Goal: Task Accomplishment & Management: Manage account settings

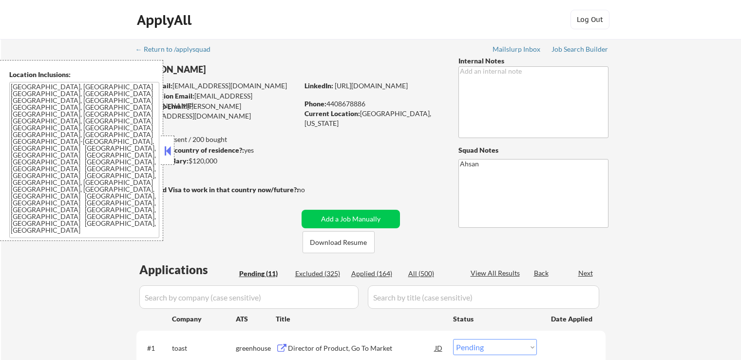
select select ""pending""
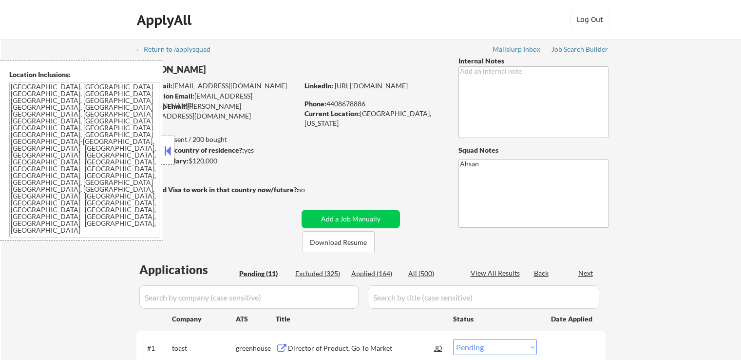
select select ""pending""
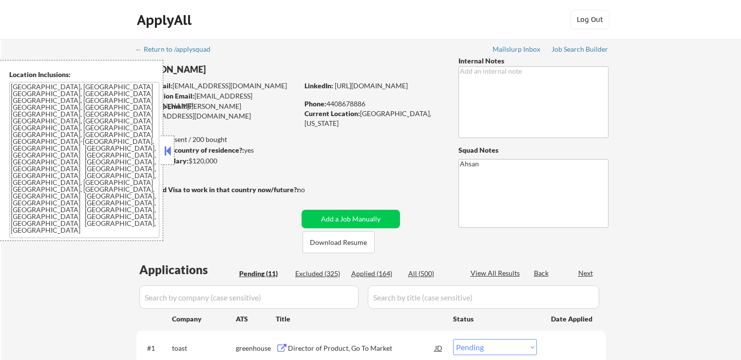
select select ""pending""
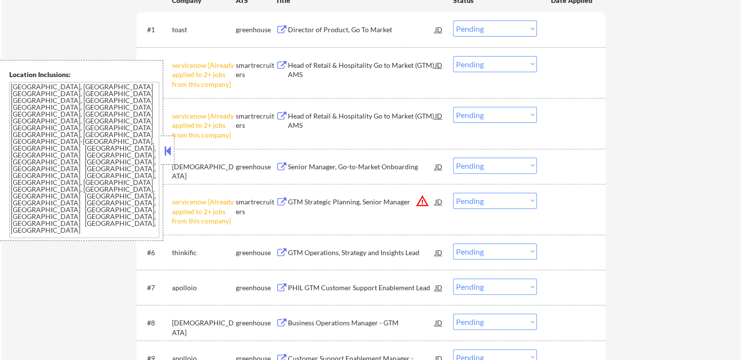
scroll to position [341, 0]
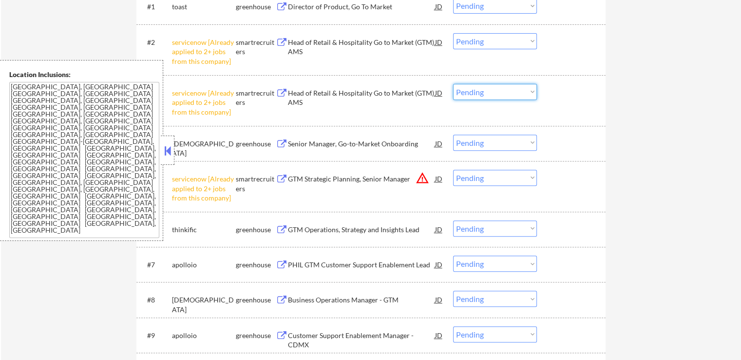
click at [509, 94] on select "Choose an option... Pending Applied Excluded (Questions) Excluded (Expired) Exc…" at bounding box center [495, 92] width 84 height 16
select select ""excluded__other_""
click at [453, 84] on select "Choose an option... Pending Applied Excluded (Questions) Excluded (Expired) Exc…" at bounding box center [495, 92] width 84 height 16
click at [484, 44] on select "Choose an option... Pending Applied Excluded (Questions) Excluded (Expired) Exc…" at bounding box center [495, 41] width 84 height 16
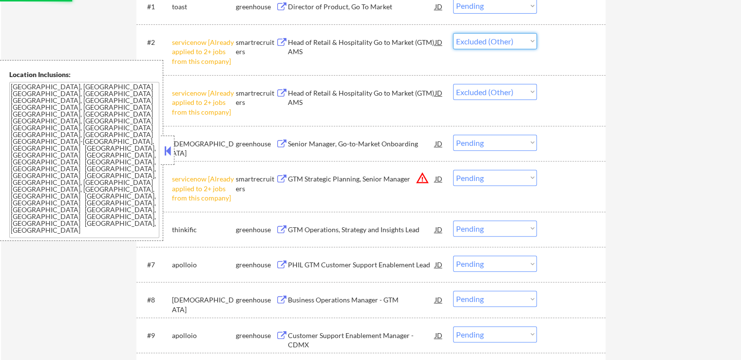
click at [453, 33] on select "Choose an option... Pending Applied Excluded (Questions) Excluded (Expired) Exc…" at bounding box center [495, 41] width 84 height 16
select select ""pending""
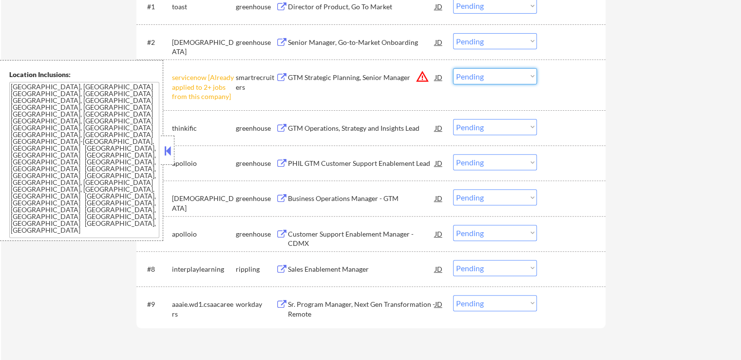
click at [502, 76] on select "Choose an option... Pending Applied Excluded (Questions) Excluded (Expired) Exc…" at bounding box center [495, 76] width 84 height 16
click at [453, 68] on select "Choose an option... Pending Applied Excluded (Questions) Excluded (Expired) Exc…" at bounding box center [495, 76] width 84 height 16
click at [630, 124] on div "← Return to /applysquad Mailslurp Inbox Job Search Builder [PERSON_NAME] User E…" at bounding box center [371, 34] width 740 height 672
select select ""pending""
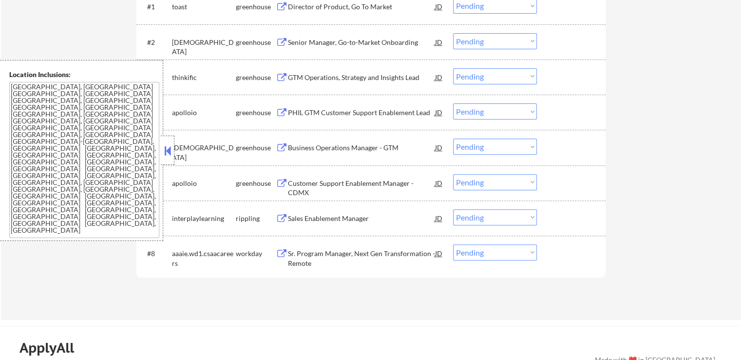
scroll to position [146, 0]
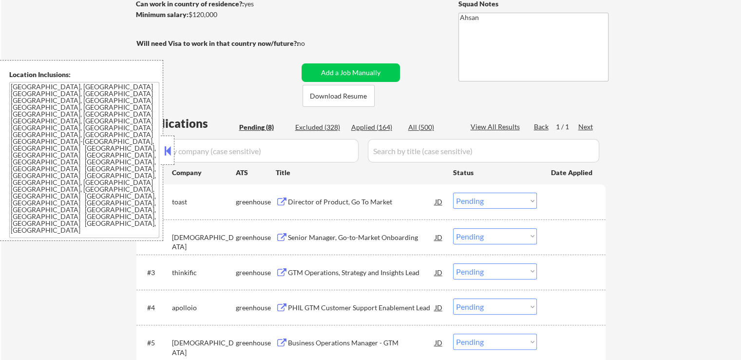
click at [166, 154] on button at bounding box center [167, 150] width 11 height 15
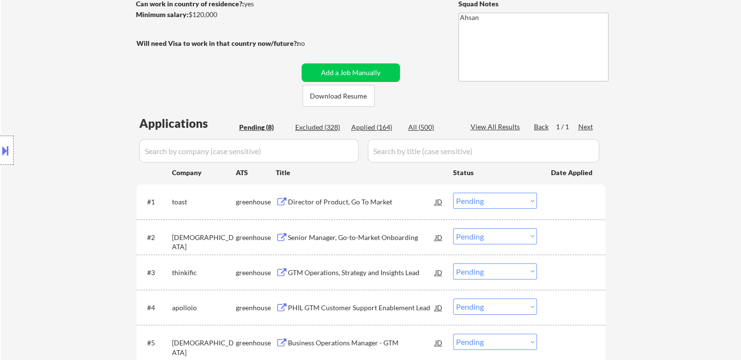
scroll to position [292, 0]
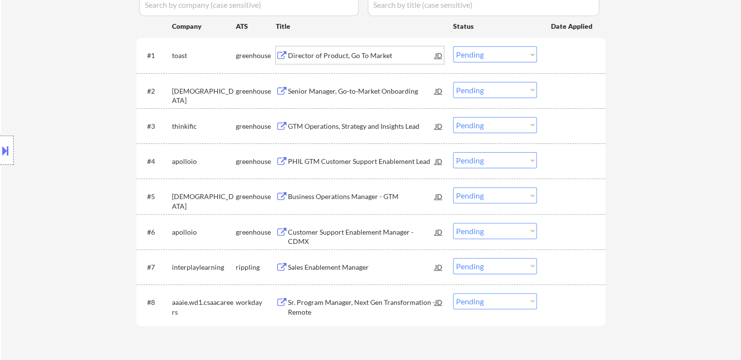
click at [288, 52] on div "Director of Product, Go To Market" at bounding box center [361, 56] width 147 height 10
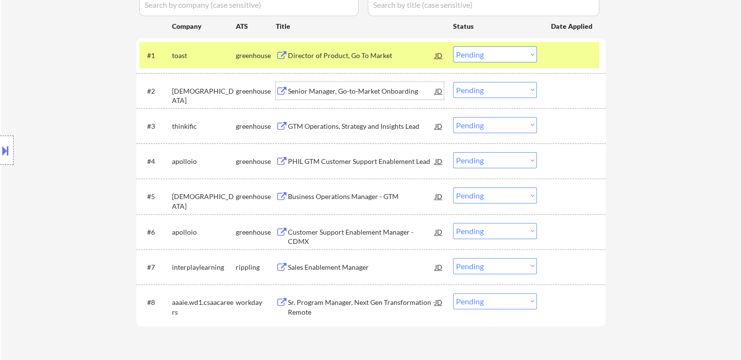
click at [288, 92] on div "Senior Manager, Go-to-Market Onboarding" at bounding box center [361, 91] width 147 height 10
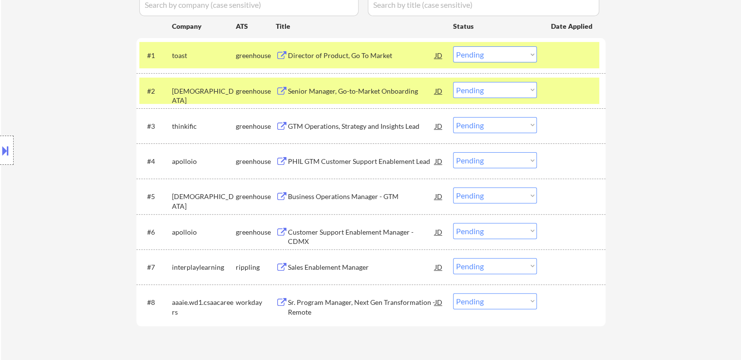
click at [286, 125] on button at bounding box center [282, 126] width 12 height 9
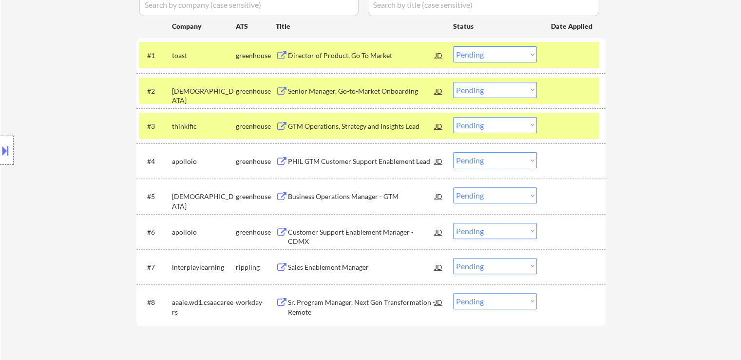
click at [286, 158] on button at bounding box center [282, 161] width 12 height 9
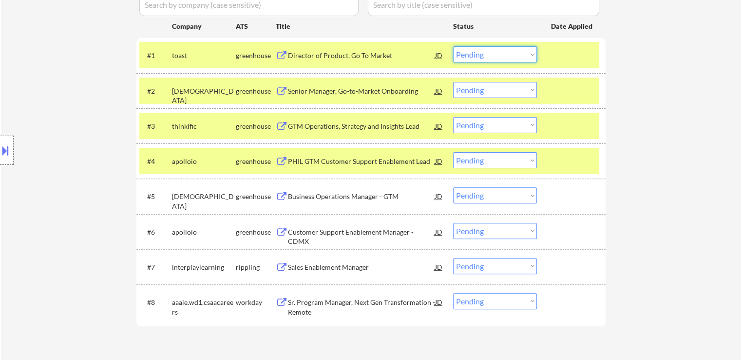
click at [476, 57] on select "Choose an option... Pending Applied Excluded (Questions) Excluded (Expired) Exc…" at bounding box center [495, 54] width 84 height 16
click at [453, 46] on select "Choose an option... Pending Applied Excluded (Questions) Excluded (Expired) Exc…" at bounding box center [495, 54] width 84 height 16
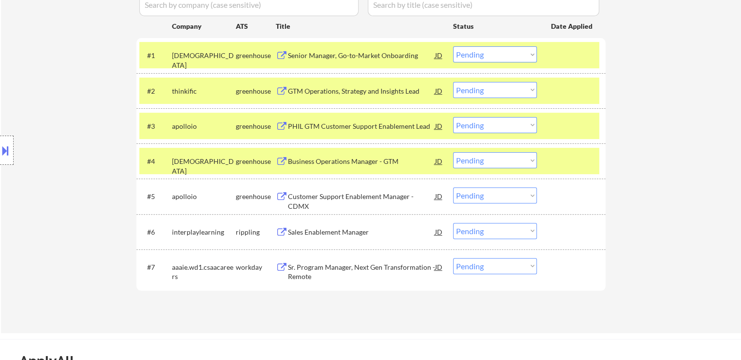
drag, startPoint x: 491, startPoint y: 53, endPoint x: 491, endPoint y: 61, distance: 7.8
click at [491, 53] on select "Choose an option... Pending Applied Excluded (Questions) Excluded (Expired) Exc…" at bounding box center [495, 54] width 84 height 16
click at [453, 46] on select "Choose an option... Pending Applied Excluded (Questions) Excluded (Expired) Exc…" at bounding box center [495, 54] width 84 height 16
select select ""pending""
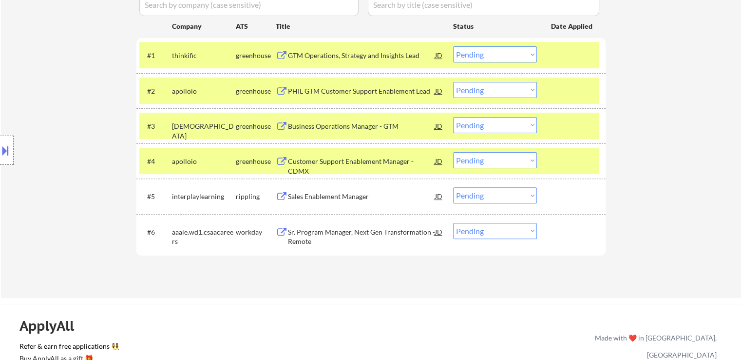
click at [489, 89] on select "Choose an option... Pending Applied Excluded (Questions) Excluded (Expired) Exc…" at bounding box center [495, 90] width 84 height 16
click at [453, 82] on select "Choose an option... Pending Applied Excluded (Questions) Excluded (Expired) Exc…" at bounding box center [495, 90] width 84 height 16
select select ""pending""
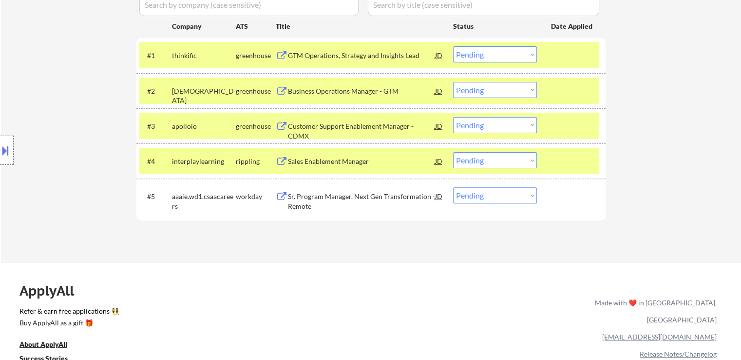
click at [296, 160] on div "Sales Enablement Manager" at bounding box center [361, 161] width 147 height 10
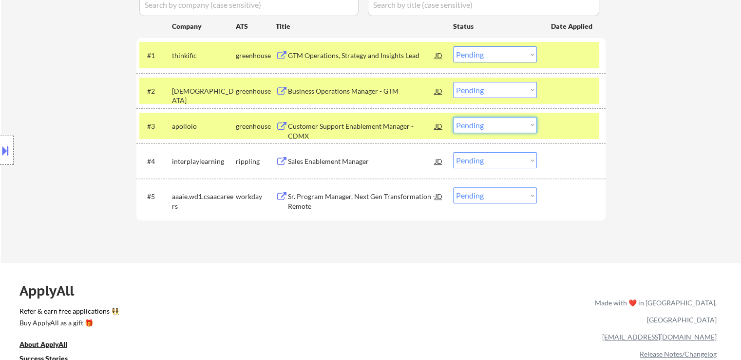
click at [500, 125] on select "Choose an option... Pending Applied Excluded (Questions) Excluded (Expired) Exc…" at bounding box center [495, 125] width 84 height 16
click at [453, 117] on select "Choose an option... Pending Applied Excluded (Questions) Excluded (Expired) Exc…" at bounding box center [495, 125] width 84 height 16
click at [495, 57] on select "Choose an option... Pending Applied Excluded (Questions) Excluded (Expired) Exc…" at bounding box center [495, 54] width 84 height 16
select select ""pending""
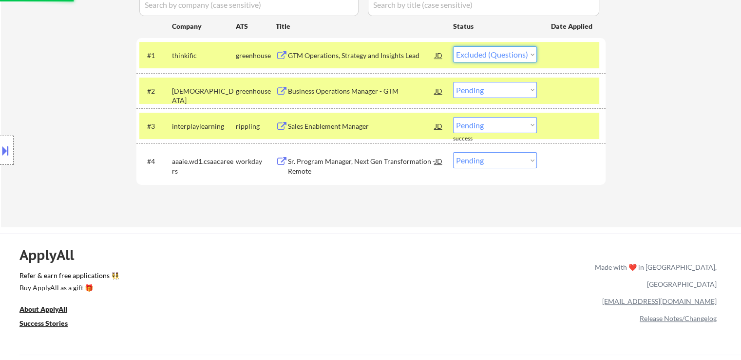
click at [453, 46] on select "Choose an option... Pending Applied Excluded (Questions) Excluded (Expired) Exc…" at bounding box center [495, 54] width 84 height 16
select select ""pending""
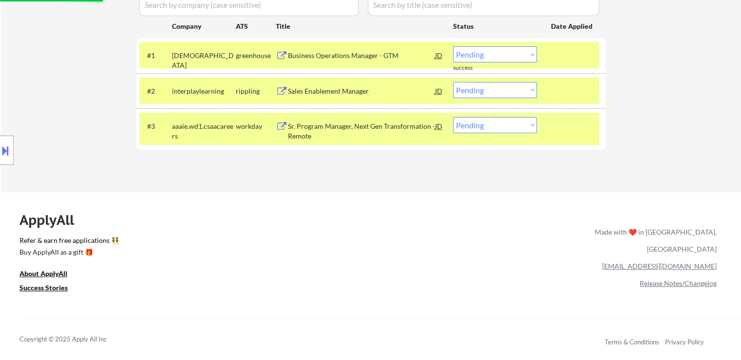
click at [490, 89] on select "Choose an option... Pending Applied Excluded (Questions) Excluded (Expired) Exc…" at bounding box center [495, 90] width 84 height 16
click at [453, 82] on select "Choose an option... Pending Applied Excluded (Questions) Excluded (Expired) Exc…" at bounding box center [495, 90] width 84 height 16
select select ""pending""
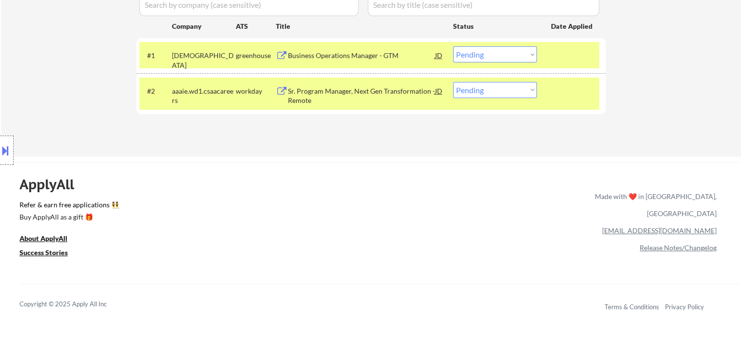
click at [323, 59] on div "Business Operations Manager - GTM" at bounding box center [361, 56] width 147 height 10
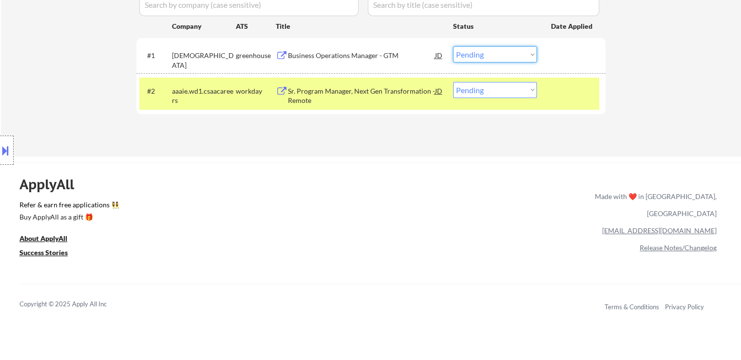
drag, startPoint x: 470, startPoint y: 52, endPoint x: 470, endPoint y: 59, distance: 7.3
click at [470, 52] on select "Choose an option... Pending Applied Excluded (Questions) Excluded (Expired) Exc…" at bounding box center [495, 54] width 84 height 16
click at [453, 46] on select "Choose an option... Pending Applied Excluded (Questions) Excluded (Expired) Exc…" at bounding box center [495, 54] width 84 height 16
select select ""pending""
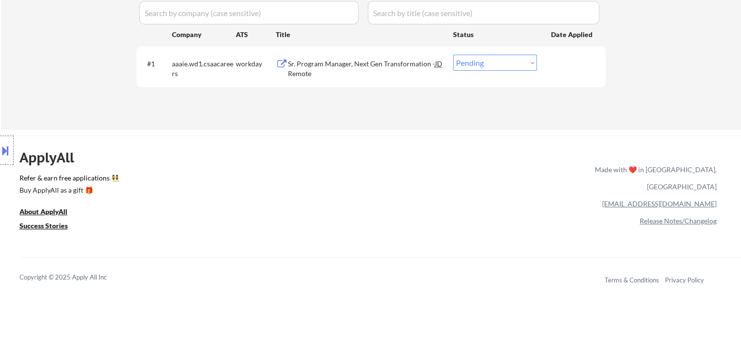
scroll to position [97, 0]
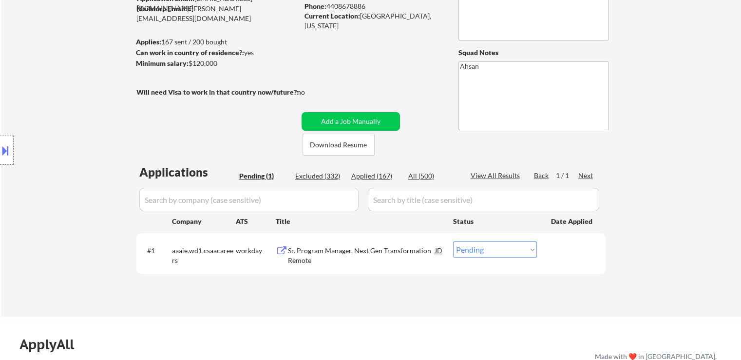
click at [321, 253] on div "Sr. Program Manager, Next Gen Transformation - Remote" at bounding box center [361, 255] width 147 height 19
